Goal: Information Seeking & Learning: Stay updated

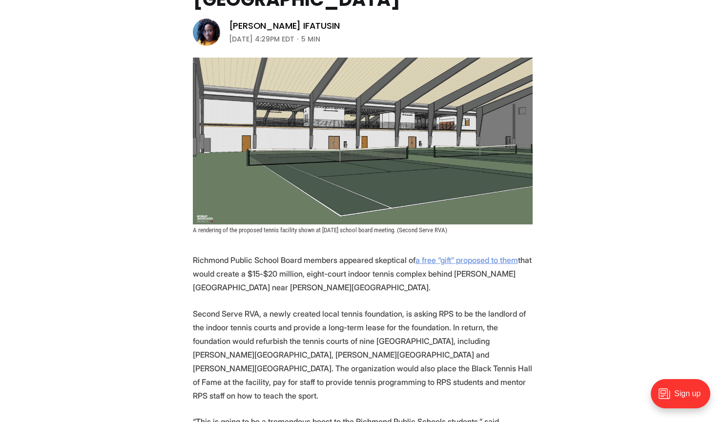
click at [465, 255] on u "a free “gift” proposed to them" at bounding box center [467, 260] width 103 height 10
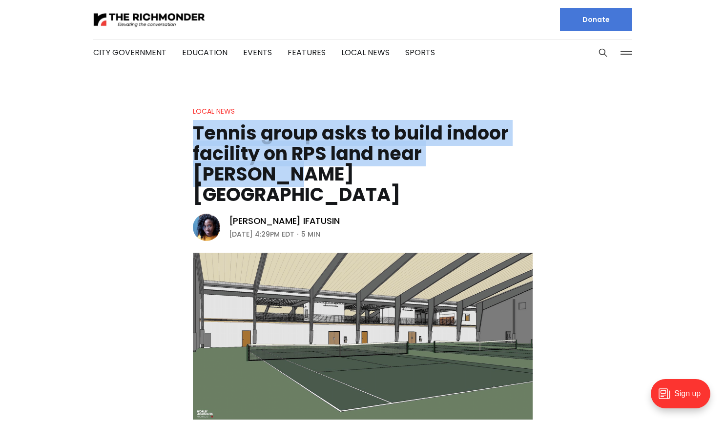
drag, startPoint x: 520, startPoint y: 154, endPoint x: 196, endPoint y: 138, distance: 324.6
click at [196, 138] on h1 "Tennis group asks to build indoor facility on RPS land near [PERSON_NAME][GEOGR…" at bounding box center [363, 164] width 340 height 82
copy h1 "Tennis group asks to build indoor facility on RPS land near [PERSON_NAME][GEOGR…"
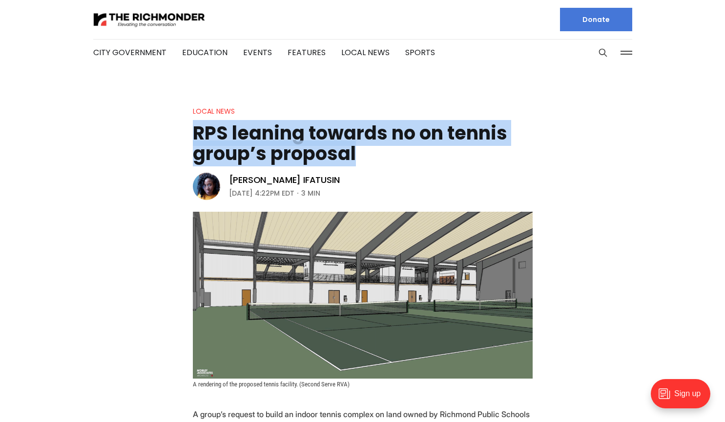
drag, startPoint x: 194, startPoint y: 136, endPoint x: 375, endPoint y: 160, distance: 181.8
click at [375, 160] on h1 "RPS leaning towards no on tennis group’s proposal" at bounding box center [363, 143] width 340 height 41
copy h1 "RPS leaning towards no on tennis group’s proposal"
